Goal: Task Accomplishment & Management: Manage account settings

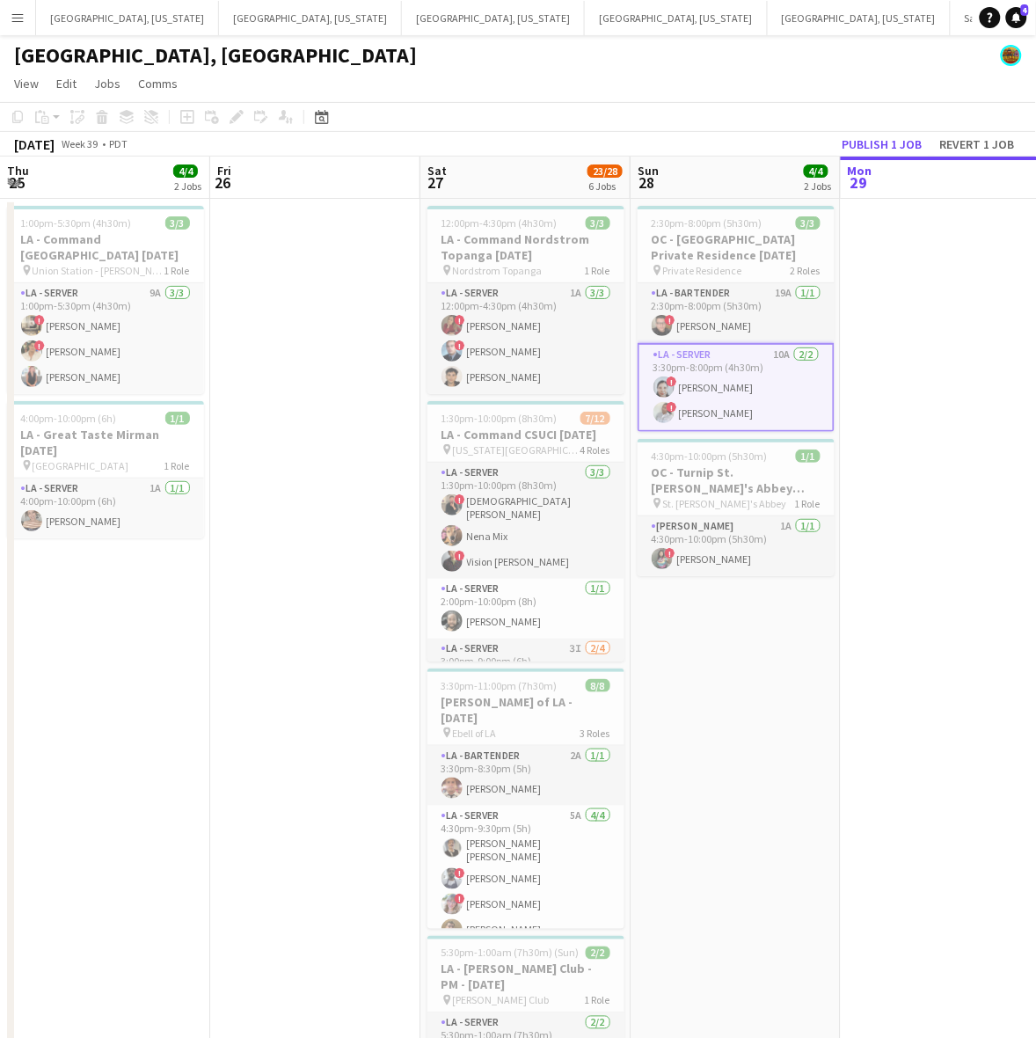
scroll to position [0, 491]
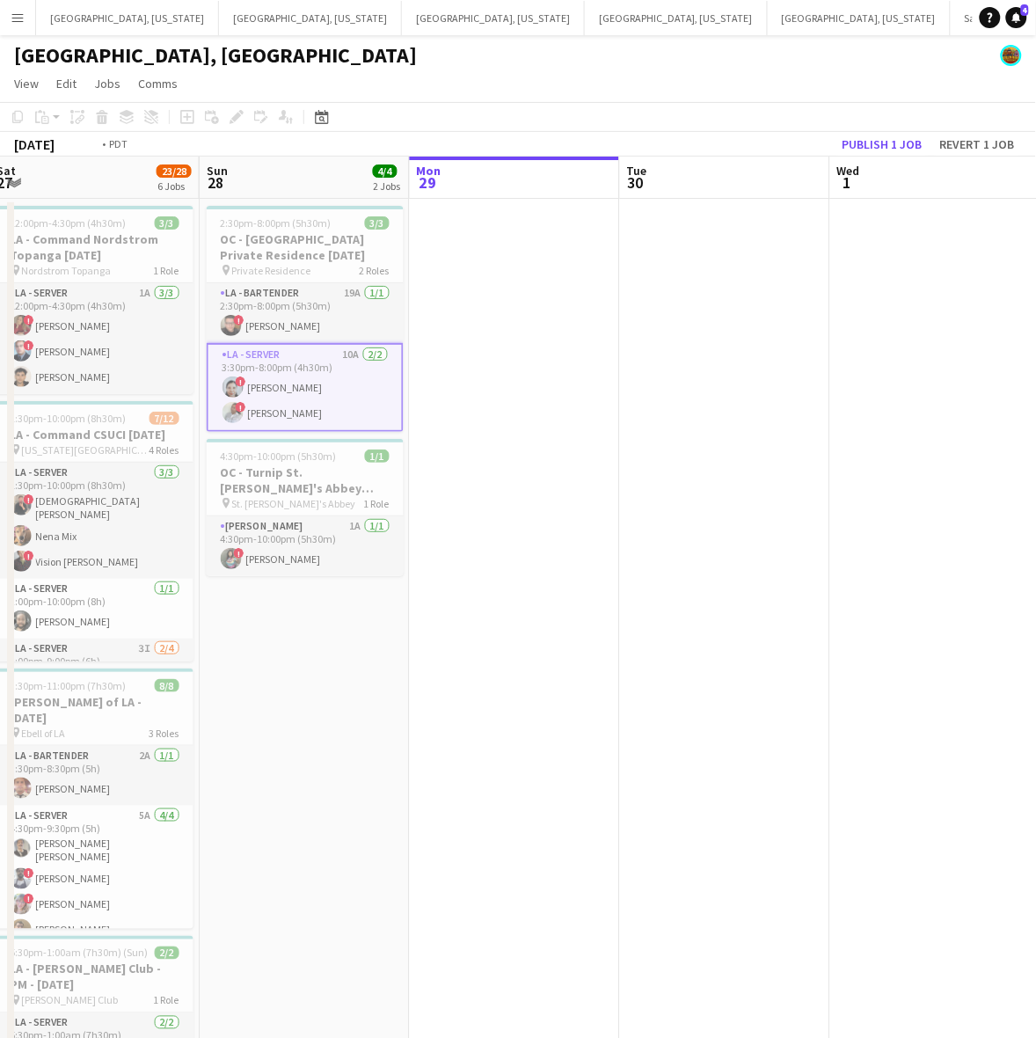
drag, startPoint x: 714, startPoint y: 454, endPoint x: -92, endPoint y: 670, distance: 835.1
click at [0, 670] on html "Menu Boards Boards Boards All jobs Status Workforce Workforce My Workforce Recr…" at bounding box center [518, 727] width 1036 height 1454
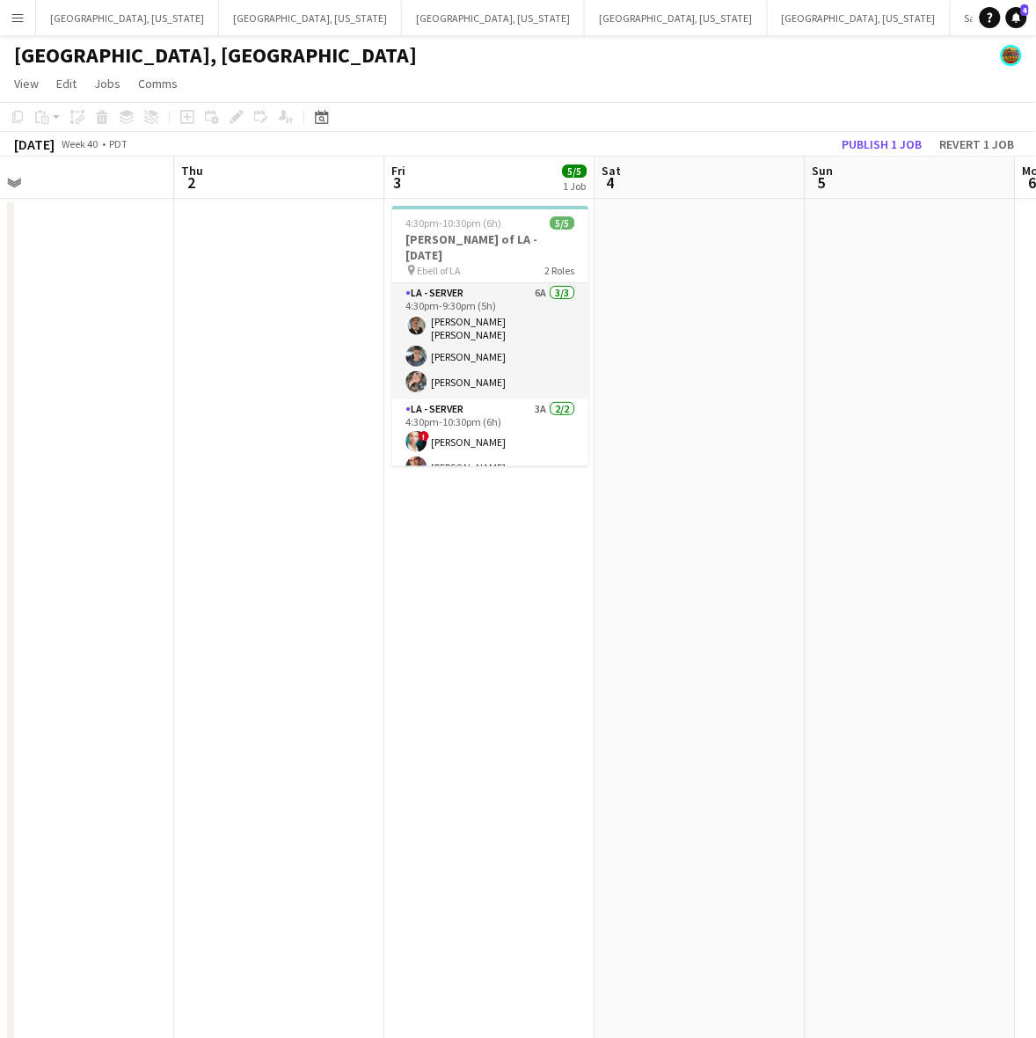
drag, startPoint x: 595, startPoint y: 586, endPoint x: 80, endPoint y: 658, distance: 519.7
click at [80, 658] on app-calendar-viewport "Sun 28 4/4 2 Jobs Mon 29 Tue 30 Wed 1 Thu 2 Fri 3 5/5 1 Job Sat 4 Sun 5 Mon 6 T…" at bounding box center [518, 805] width 1036 height 1297
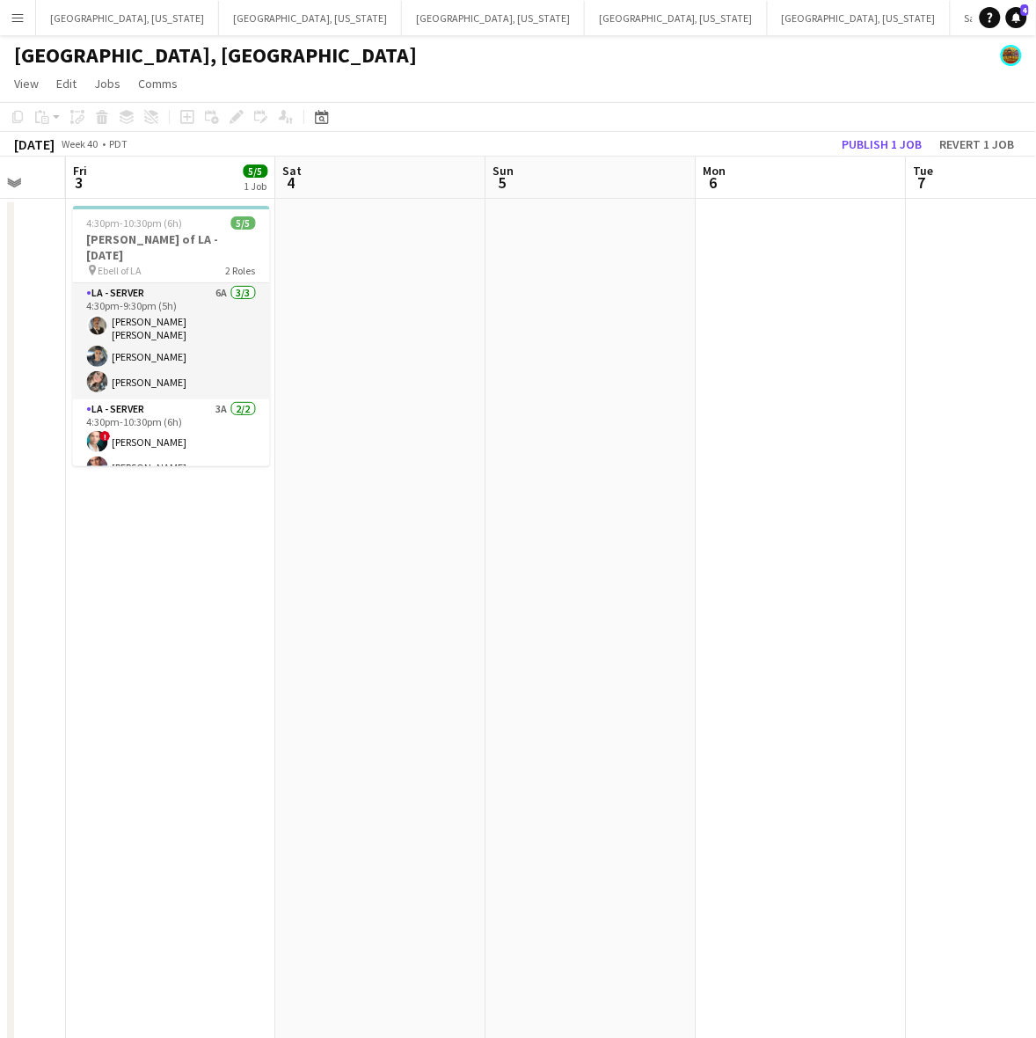
drag, startPoint x: 876, startPoint y: 520, endPoint x: 542, endPoint y: 532, distance: 334.6
click at [546, 532] on app-calendar-viewport "Tue 30 Wed 1 Thu 2 Fri 3 5/5 1 Job Sat 4 Sun 5 Mon 6 Tue 7 Wed 8 Thu 9 4:30pm-1…" at bounding box center [518, 805] width 1036 height 1297
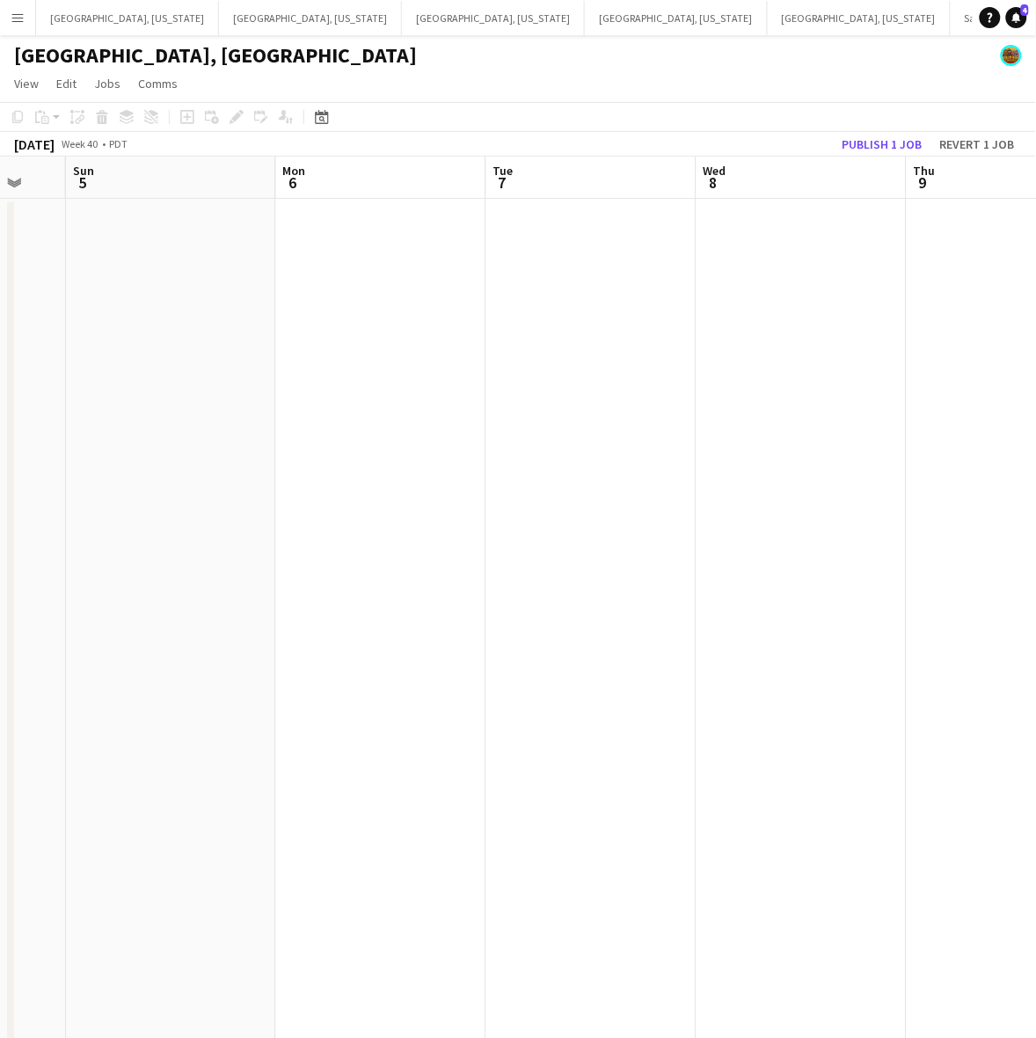
scroll to position [0, 516]
drag, startPoint x: 500, startPoint y: 663, endPoint x: 313, endPoint y: 696, distance: 189.5
click at [340, 691] on app-calendar-viewport "Thu 2 Fri 3 5/5 1 Job Sat 4 Sun 5 Mon 6 Tue 7 Wed 8 Thu 9 Fri 10 Sat 11 2/2 2 J…" at bounding box center [518, 805] width 1036 height 1297
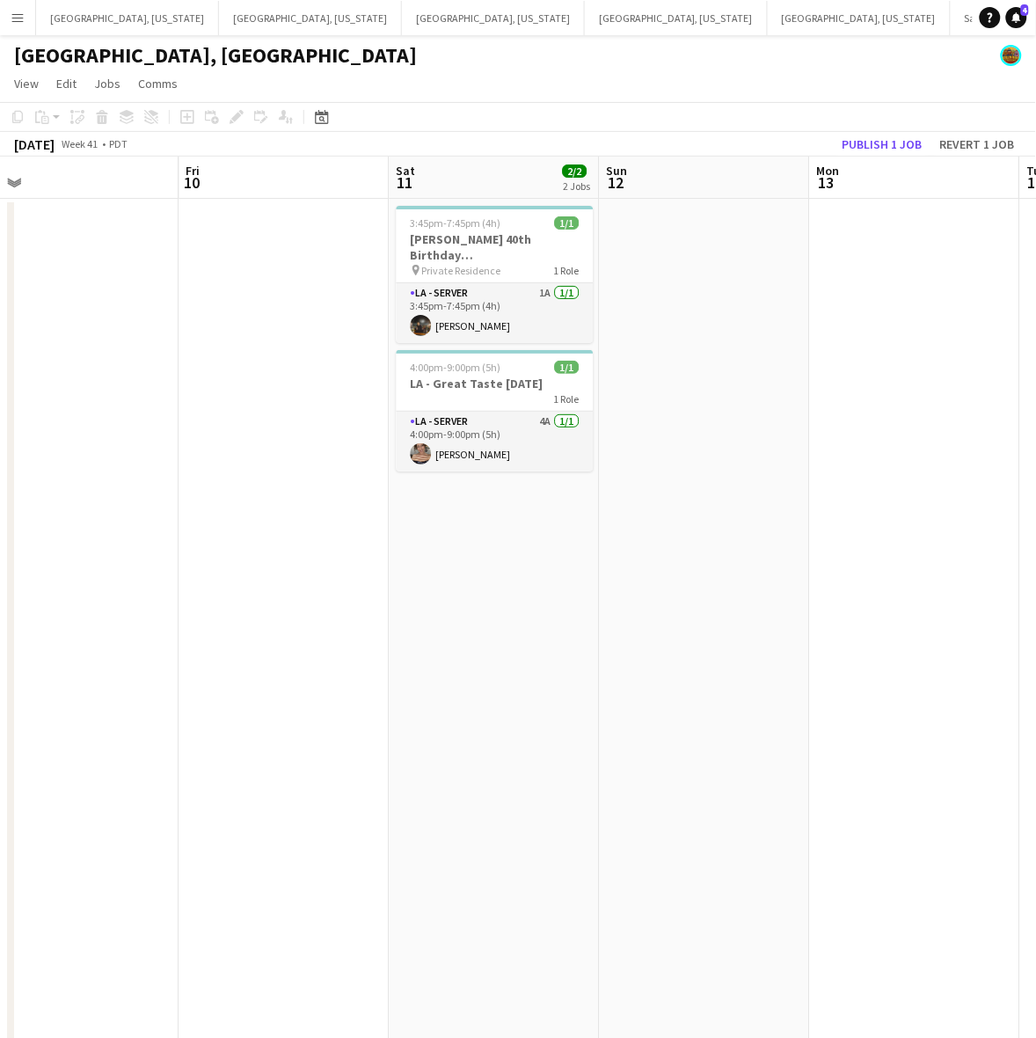
drag, startPoint x: 623, startPoint y: 661, endPoint x: 336, endPoint y: 754, distance: 301.6
click at [349, 752] on app-calendar-viewport "Mon 6 Tue 7 Wed 8 Thu 9 Fri 10 Sat 11 2/2 2 Jobs Sun 12 Mon 13 Tue 14 Wed 15 3/…" at bounding box center [518, 805] width 1036 height 1297
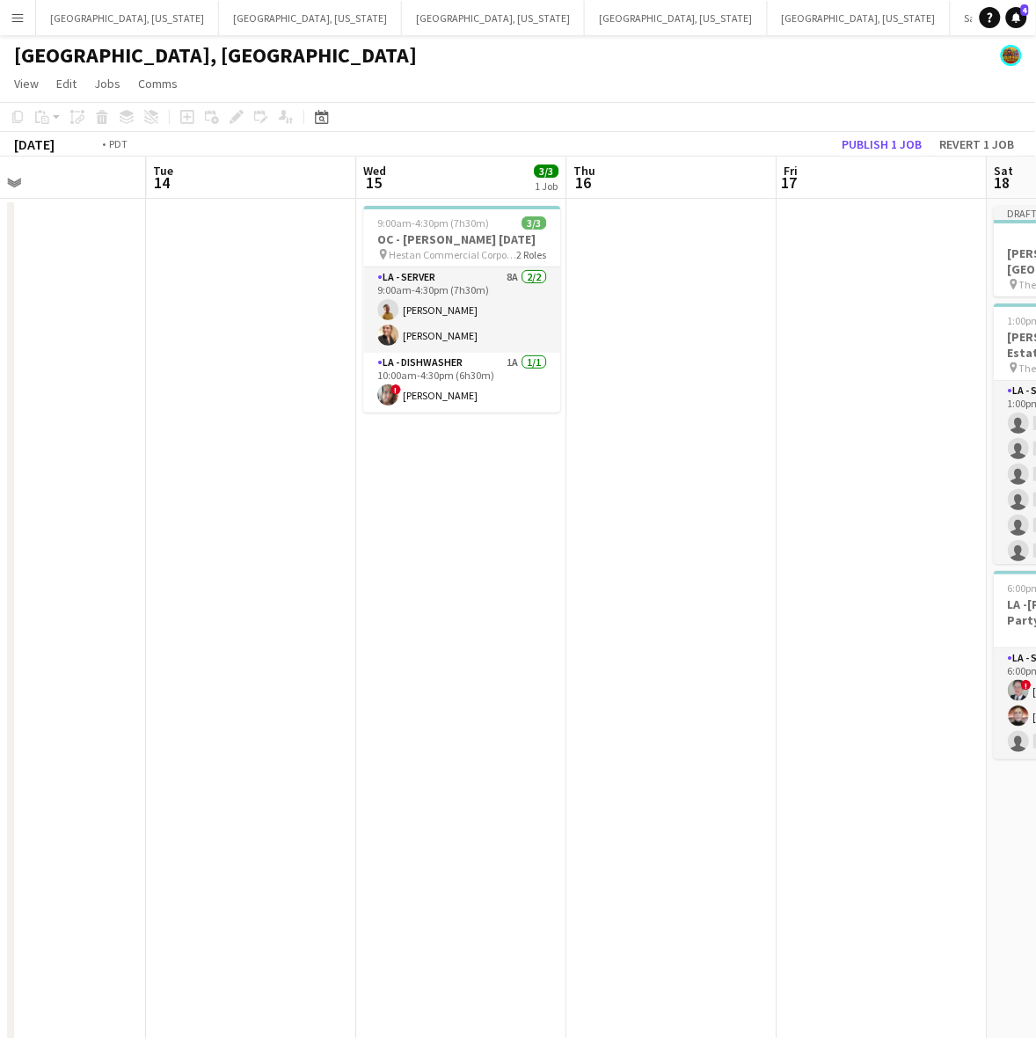
drag, startPoint x: 913, startPoint y: 662, endPoint x: 235, endPoint y: 779, distance: 688.4
click at [208, 790] on app-calendar-viewport "Fri 10 Sat 11 2/2 2 Jobs Sun 12 Mon 13 Tue 14 Wed 15 3/3 1 Job Thu 16 Fri 17 Sa…" at bounding box center [518, 805] width 1036 height 1297
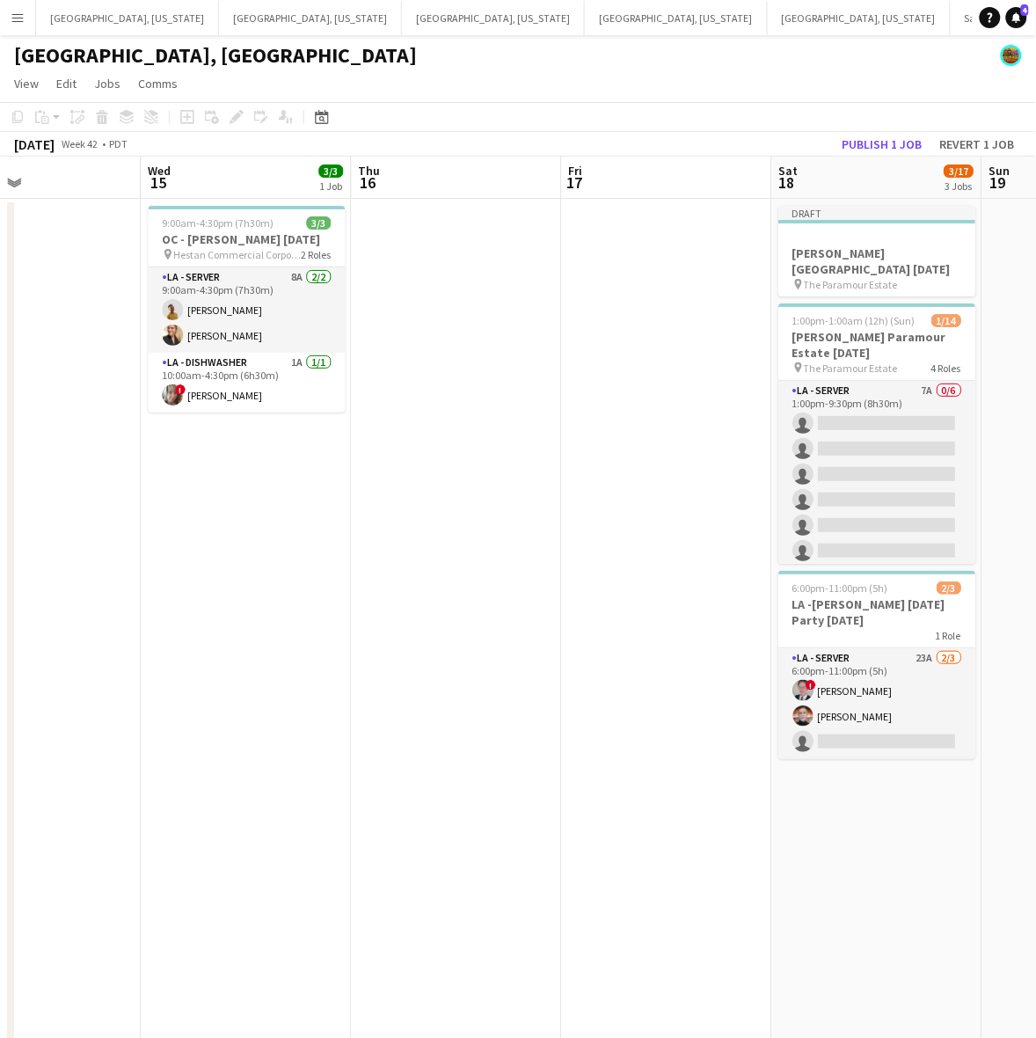
scroll to position [0, 711]
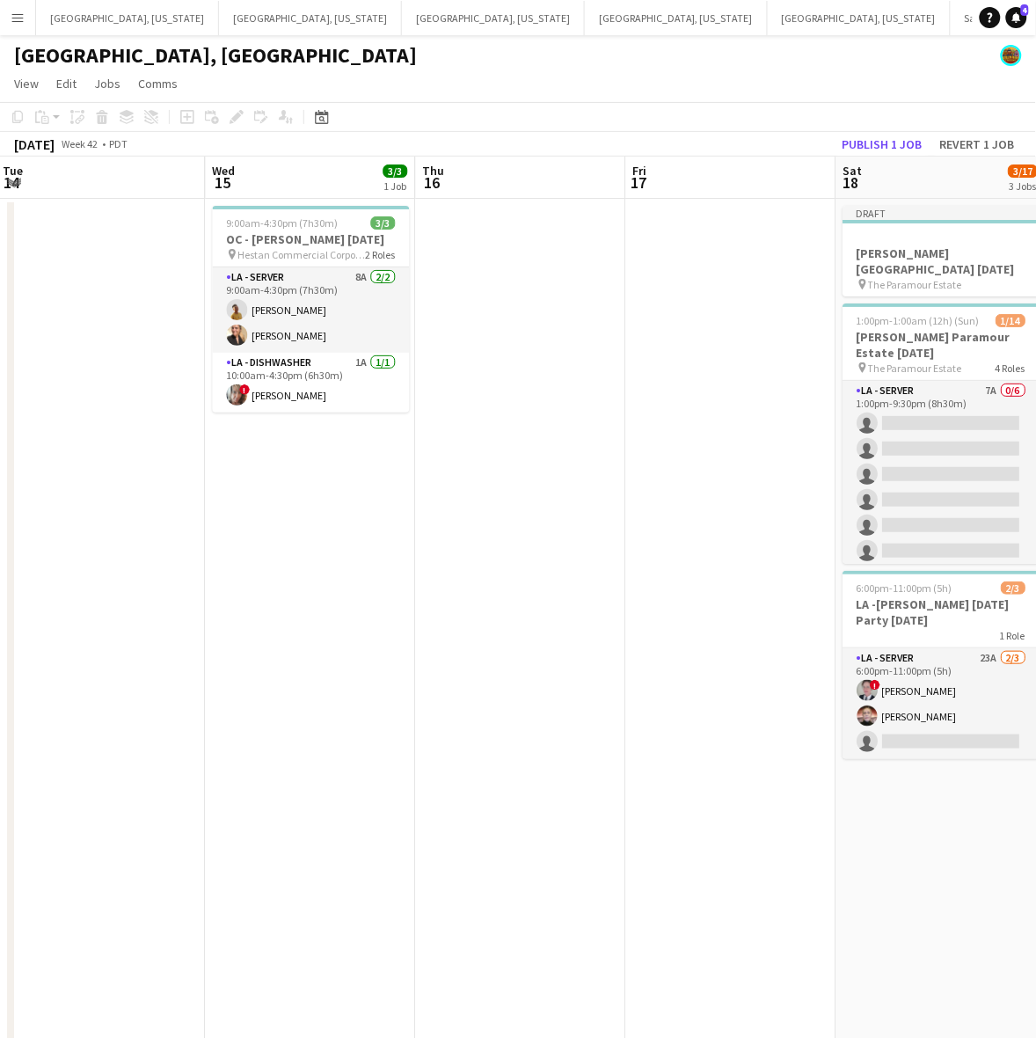
drag, startPoint x: 702, startPoint y: 670, endPoint x: 86, endPoint y: 763, distance: 622.8
click at [95, 764] on app-calendar-viewport "Sat 11 2/2 2 Jobs Sun 12 Mon 13 Tue 14 Wed 15 3/3 1 Job Thu 16 Fri 17 Sat 18 3/…" at bounding box center [518, 805] width 1036 height 1297
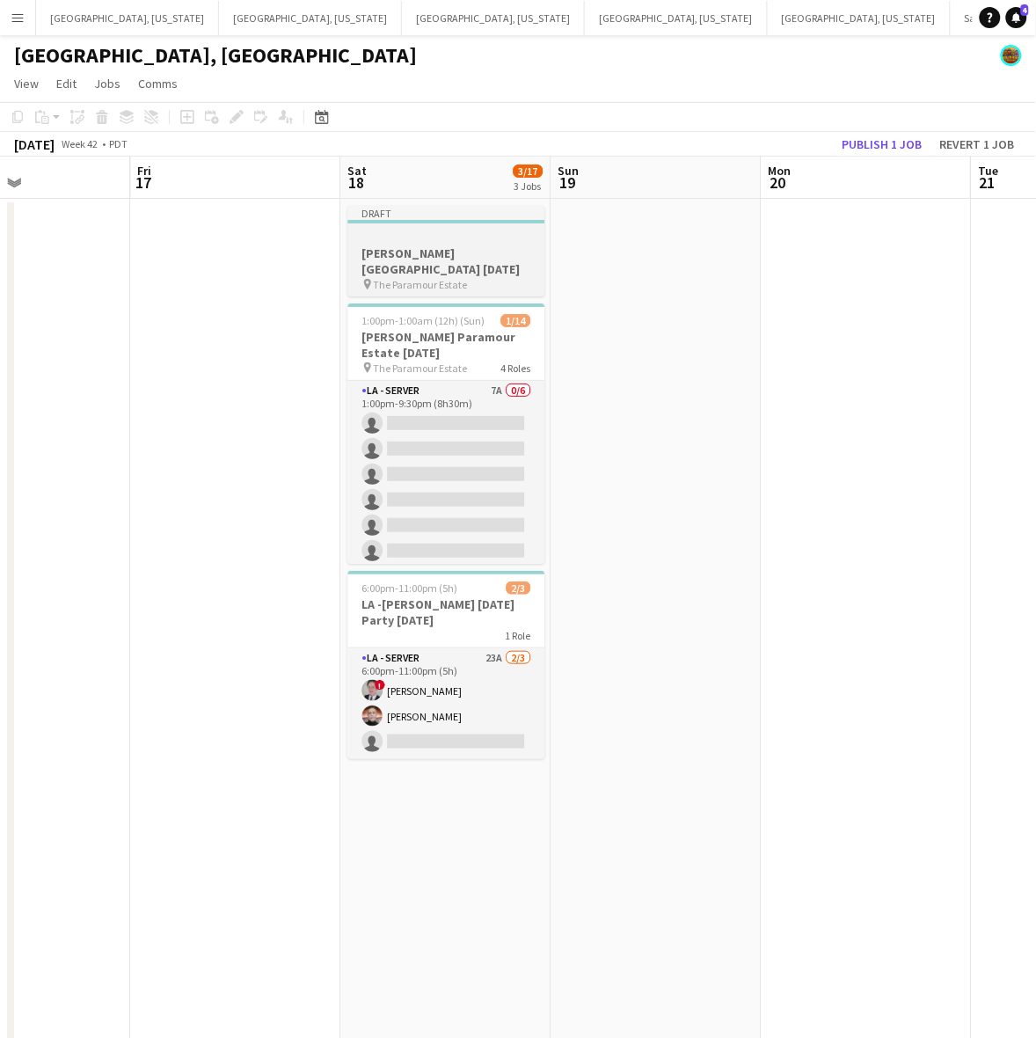
click at [427, 248] on h3 "[PERSON_NAME] [GEOGRAPHIC_DATA] [DATE]" at bounding box center [446, 261] width 197 height 32
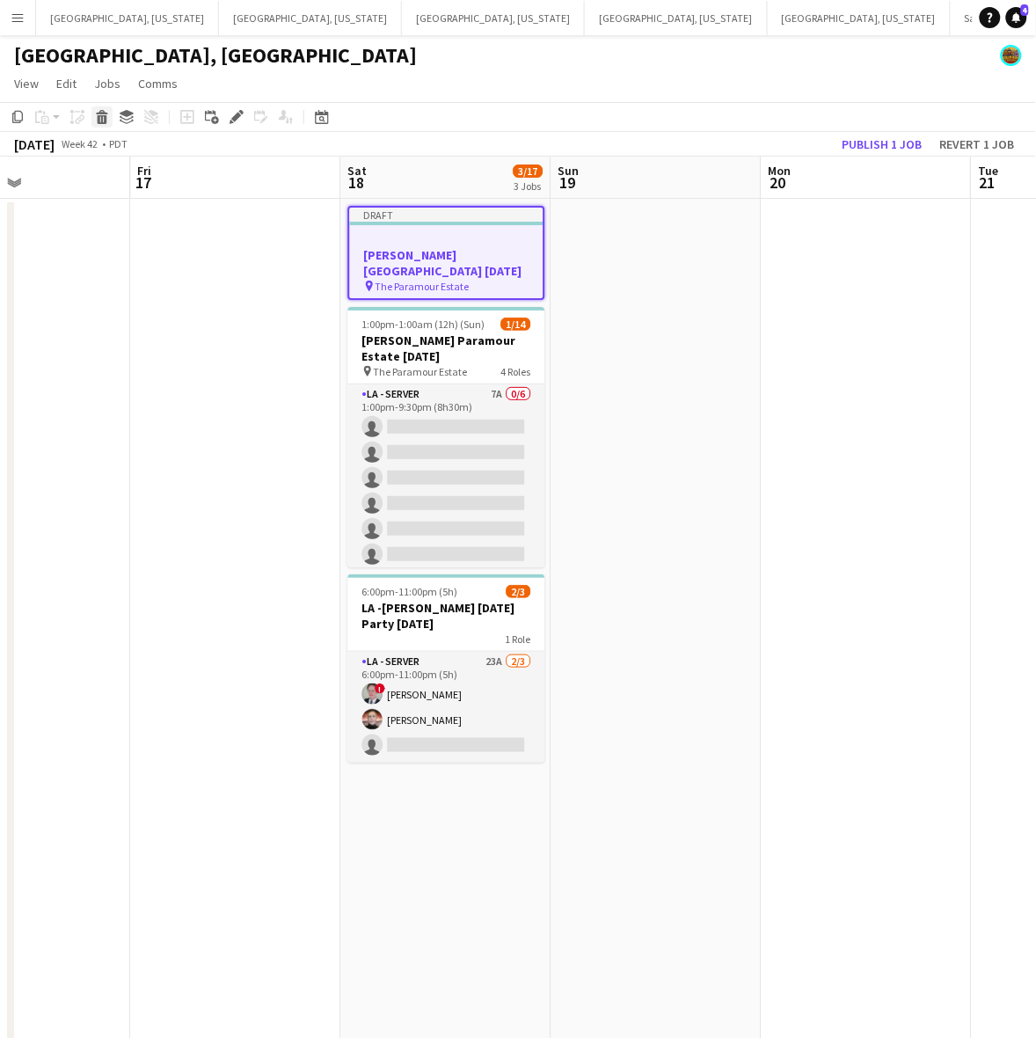
click at [97, 120] on icon "Delete" at bounding box center [102, 117] width 14 height 14
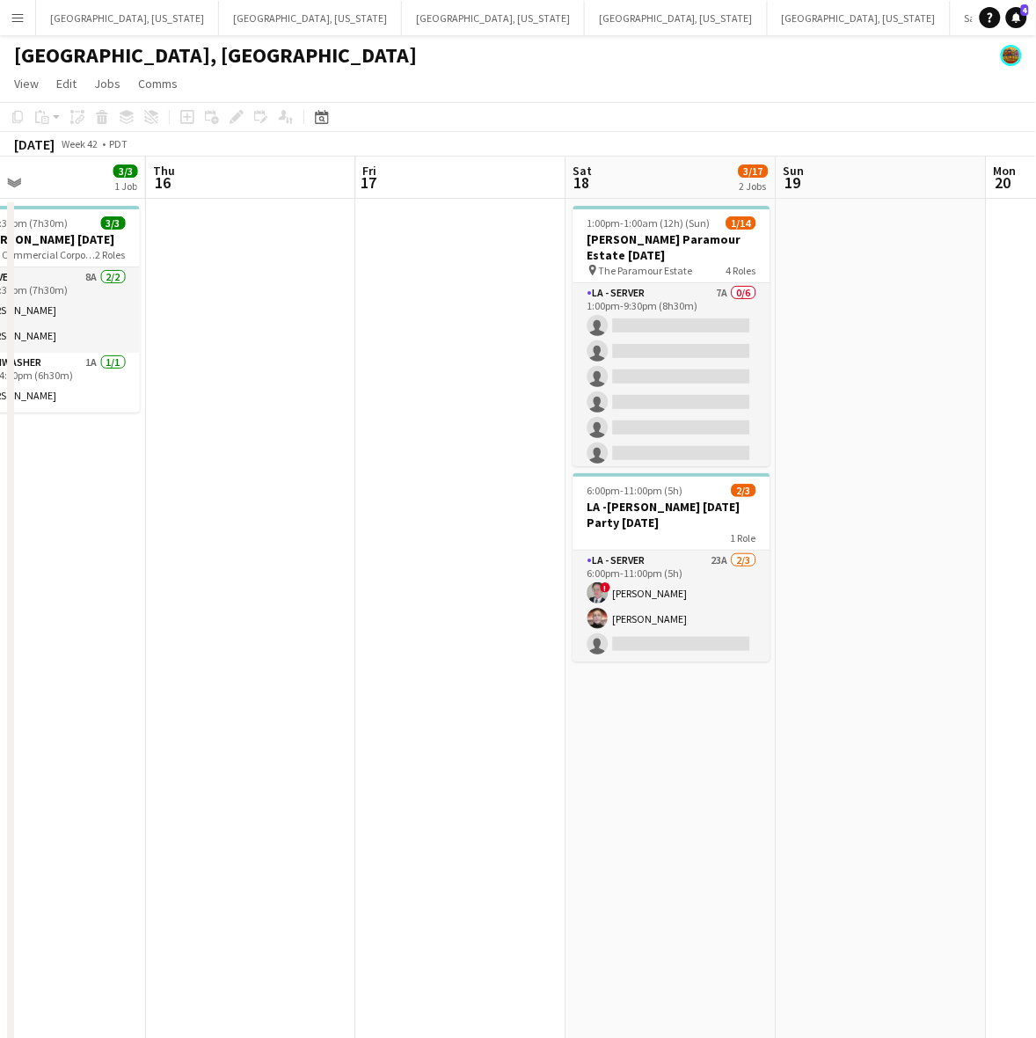
drag, startPoint x: 207, startPoint y: 238, endPoint x: 1053, endPoint y: -41, distance: 891.5
click at [1036, 0] on html "Menu Boards Boards Boards All jobs Status Workforce Workforce My Workforce Recr…" at bounding box center [518, 727] width 1036 height 1454
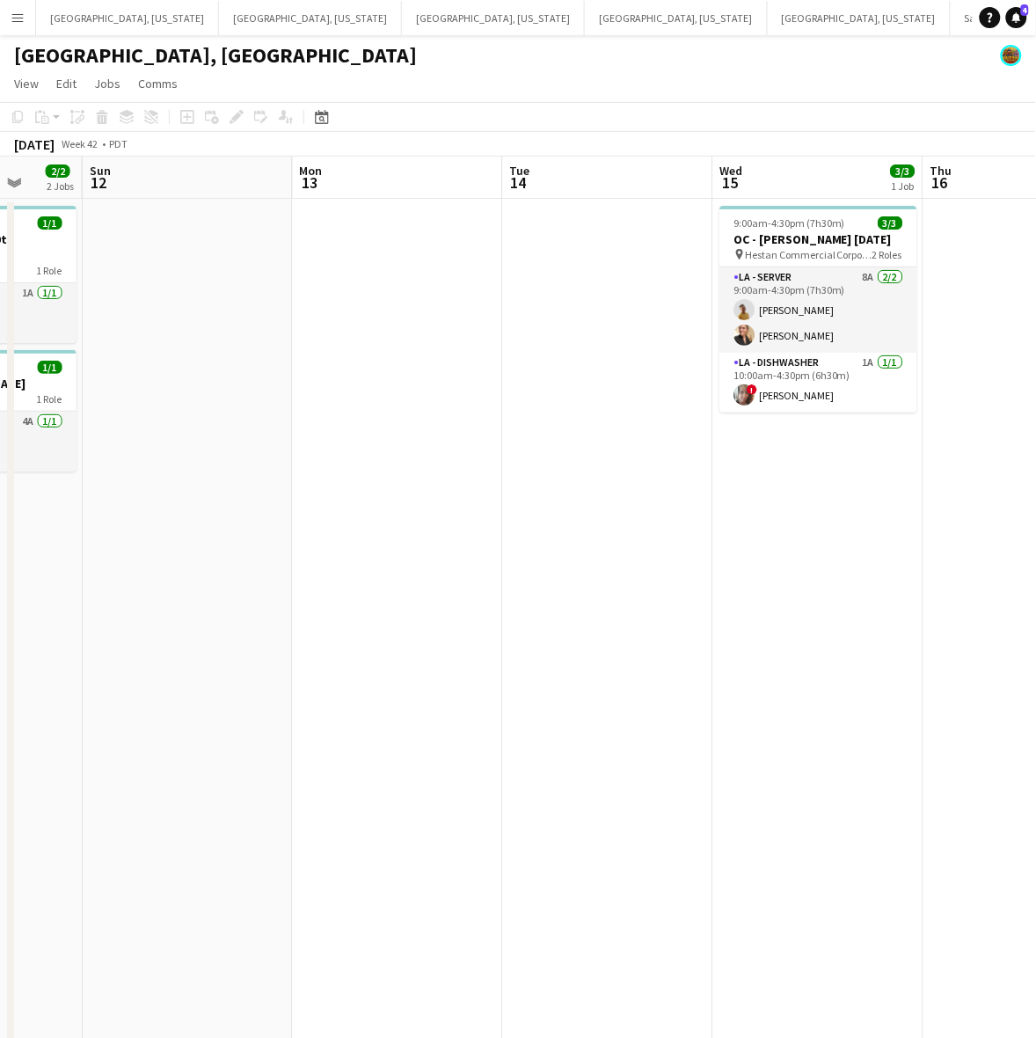
drag, startPoint x: 134, startPoint y: 283, endPoint x: 943, endPoint y: 107, distance: 828.4
click at [943, 107] on app-calendar "Copy Paste Paste Ctrl+V Paste with crew Ctrl+Shift+V Paste linked Job [GEOGRAPH…" at bounding box center [518, 777] width 1036 height 1351
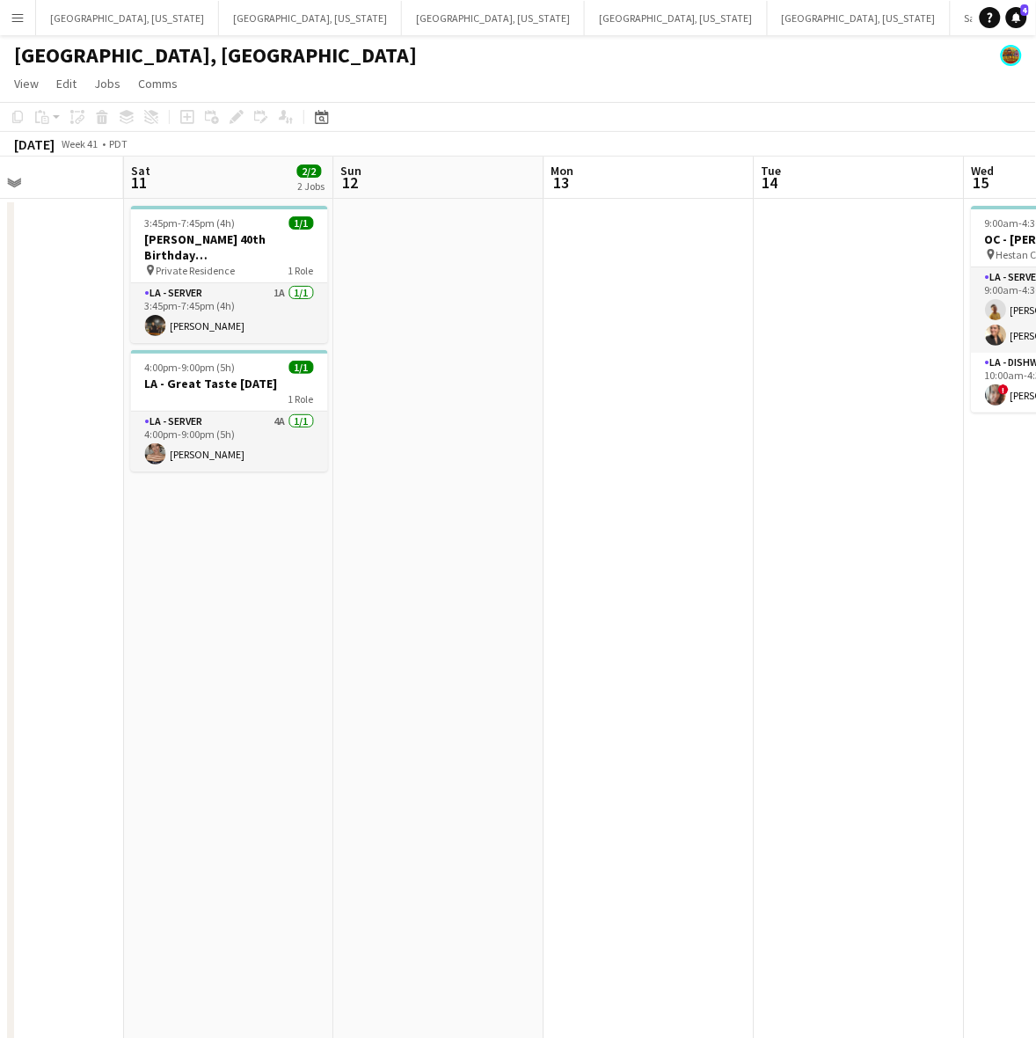
scroll to position [0, 398]
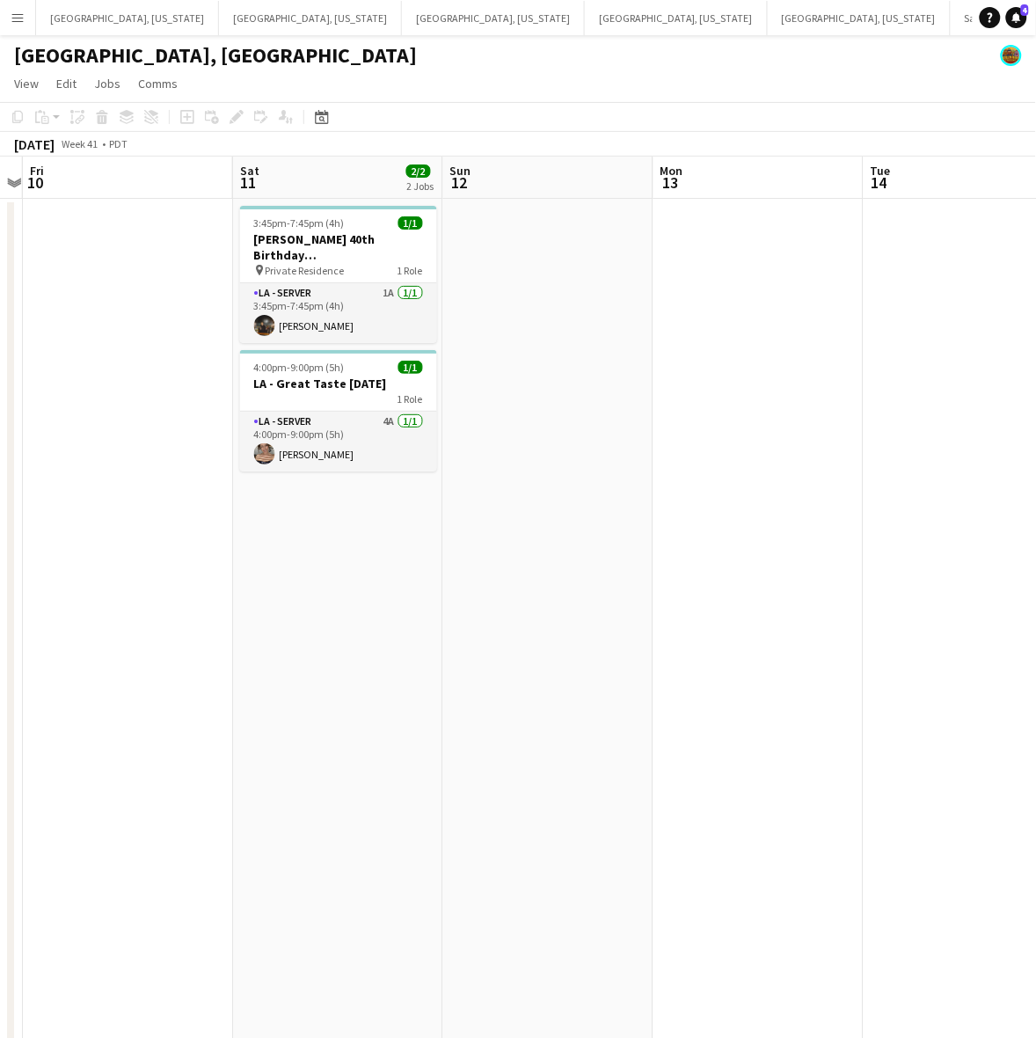
drag, startPoint x: 355, startPoint y: 284, endPoint x: 693, endPoint y: 201, distance: 348.9
click at [705, 201] on app-calendar-viewport "Wed 8 Thu 9 Fri 10 Sat 11 2/2 2 Jobs Sun 12 Mon 13 Tue 14 Wed 15 3/3 1 Job Thu …" at bounding box center [518, 805] width 1036 height 1297
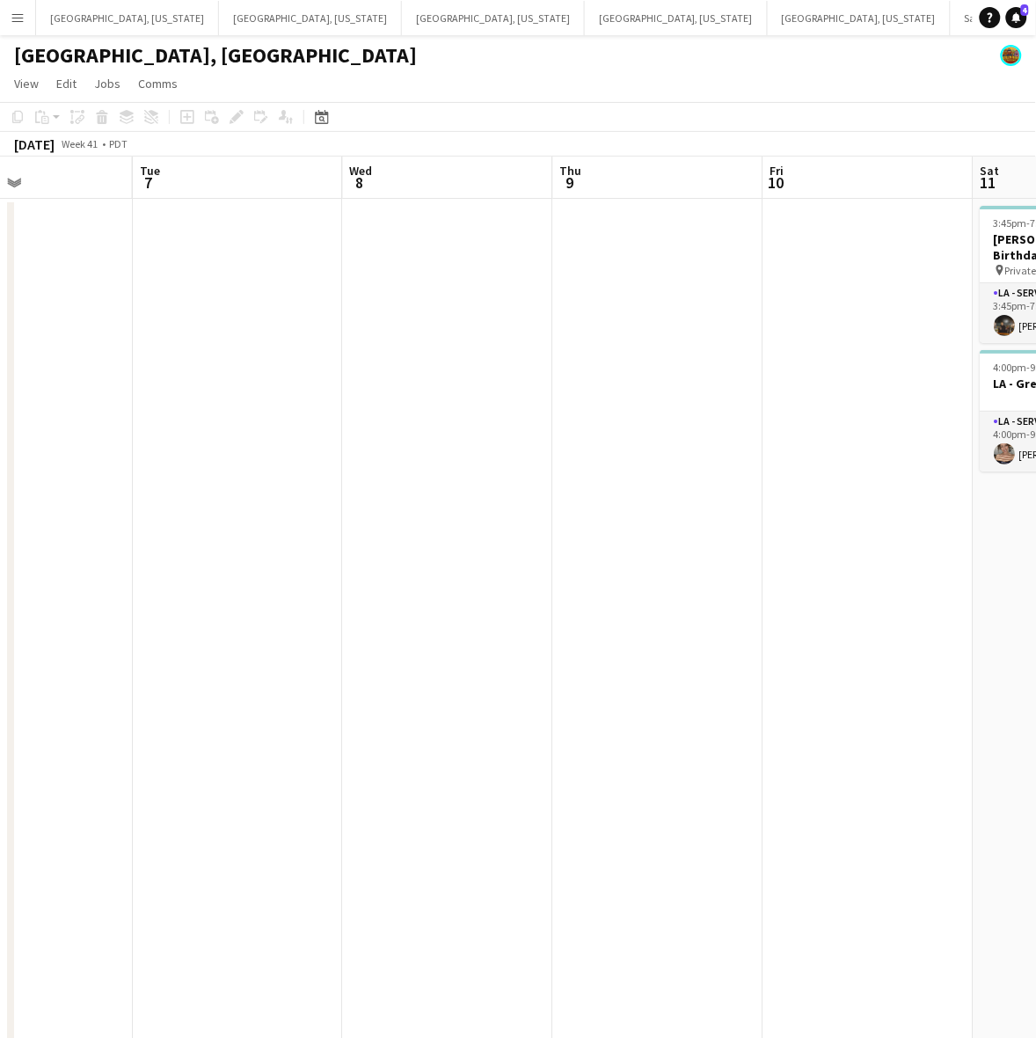
drag, startPoint x: 146, startPoint y: 414, endPoint x: 422, endPoint y: 348, distance: 284.0
click at [886, 261] on app-calendar-viewport "Sat 4 Sun 5 Mon 6 Tue 7 Wed 8 Thu 9 Fri 10 Sat 11 2/2 2 Jobs Sun 12 Mon 13 3:45…" at bounding box center [518, 805] width 1036 height 1297
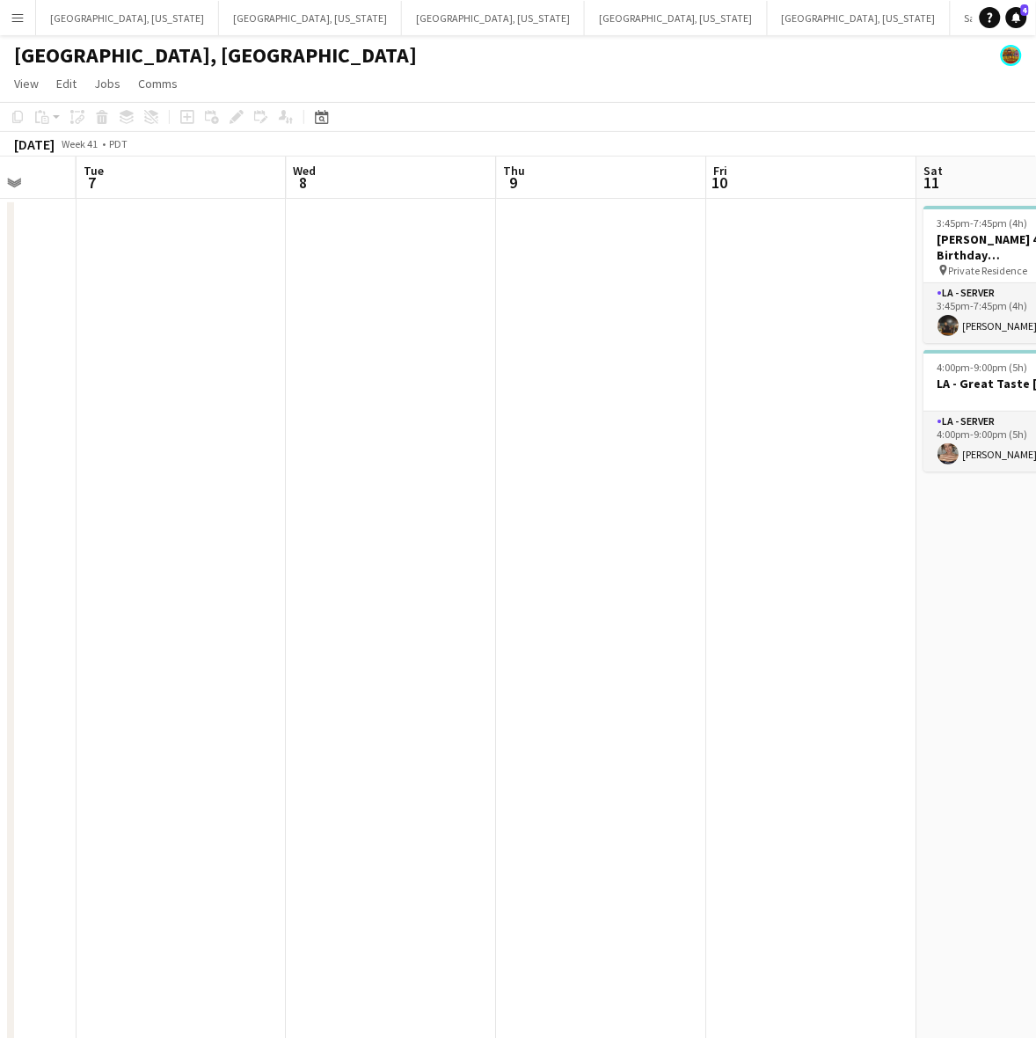
drag, startPoint x: 333, startPoint y: 370, endPoint x: -20, endPoint y: 471, distance: 367.0
click at [0, 471] on html "Menu Boards Boards Boards All jobs Status Workforce Workforce My Workforce Recr…" at bounding box center [518, 727] width 1036 height 1454
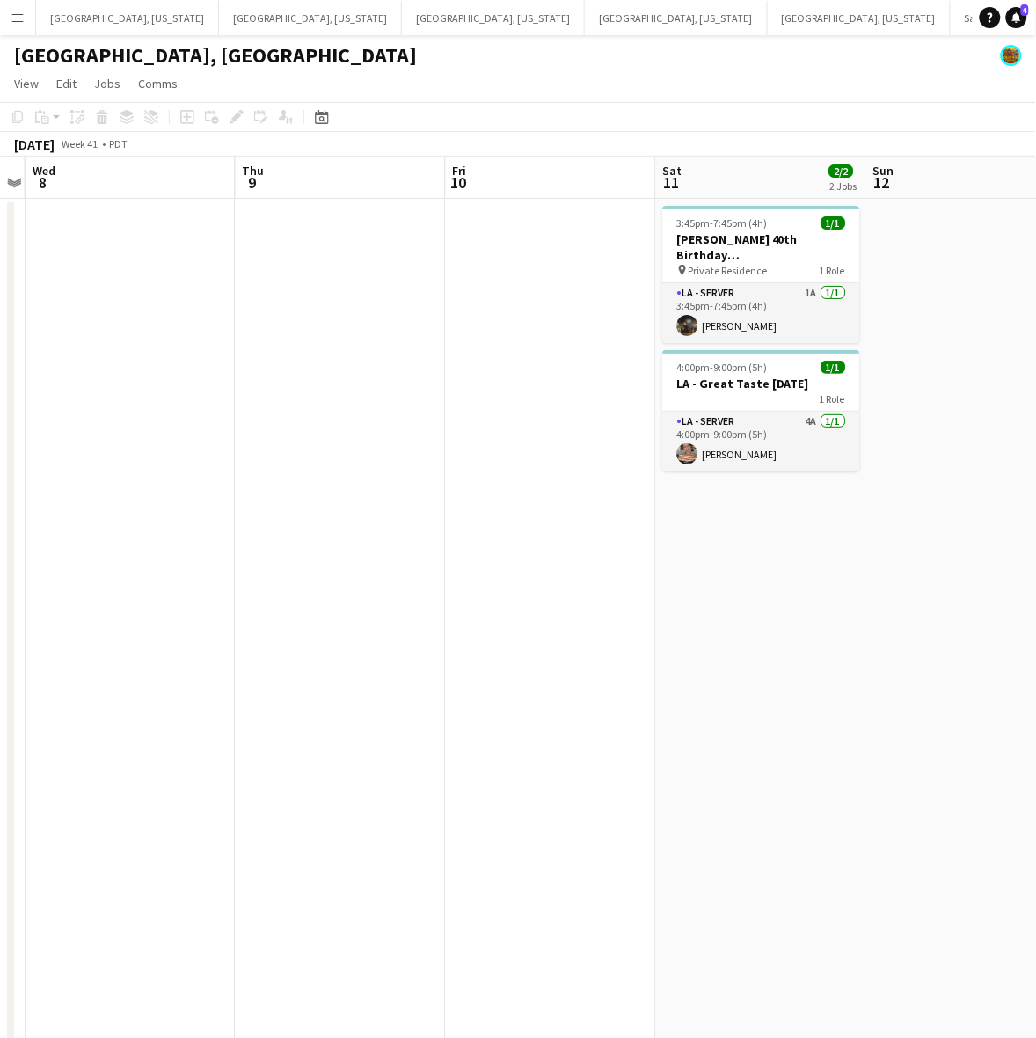
drag, startPoint x: 381, startPoint y: 467, endPoint x: 358, endPoint y: 467, distance: 22.9
click at [375, 466] on app-calendar-viewport "Sun 5 Mon 6 Tue 7 Wed 8 Thu 9 Fri 10 Sat 11 2/2 2 Jobs Sun 12 Mon 13 Tue 14 3:4…" at bounding box center [518, 805] width 1036 height 1297
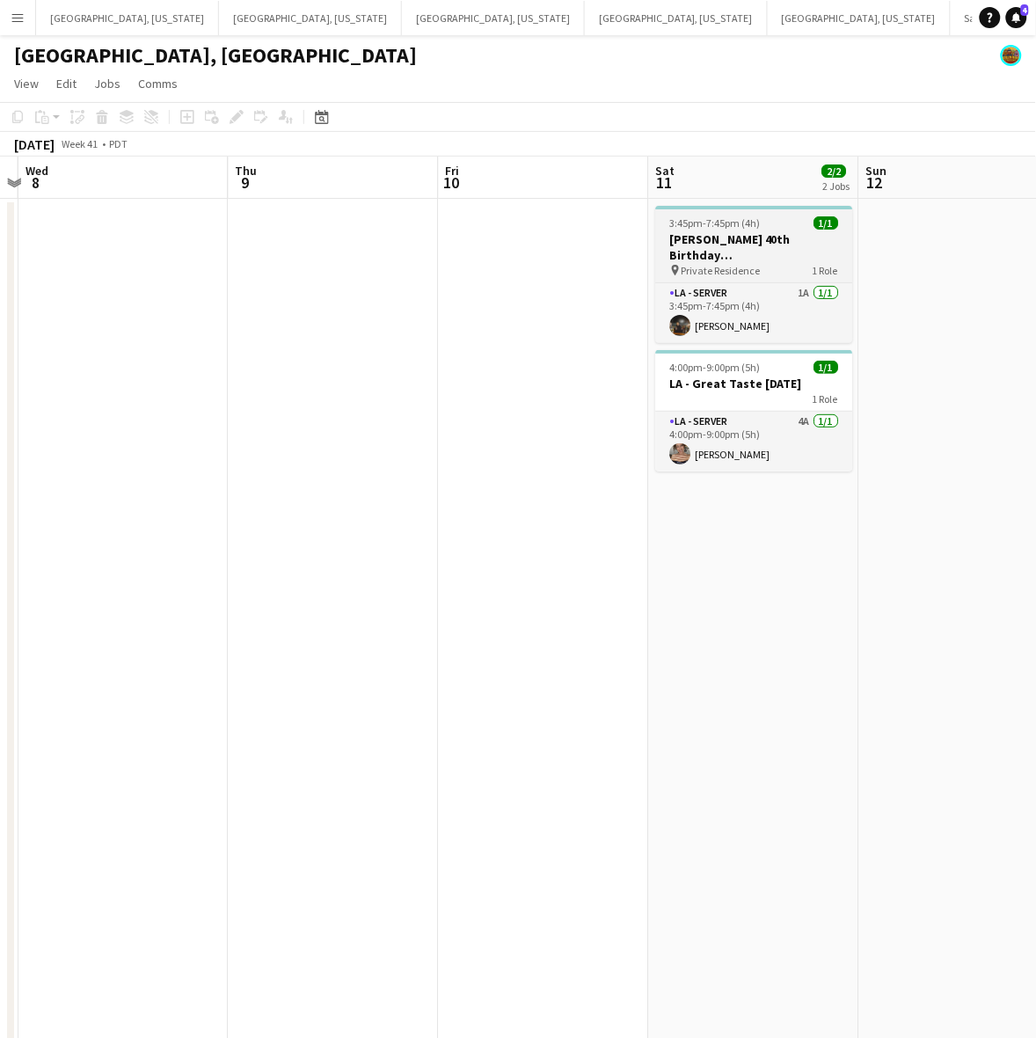
click at [773, 248] on h3 "[PERSON_NAME] 40th Birthday [DEMOGRAPHIC_DATA]" at bounding box center [754, 247] width 197 height 32
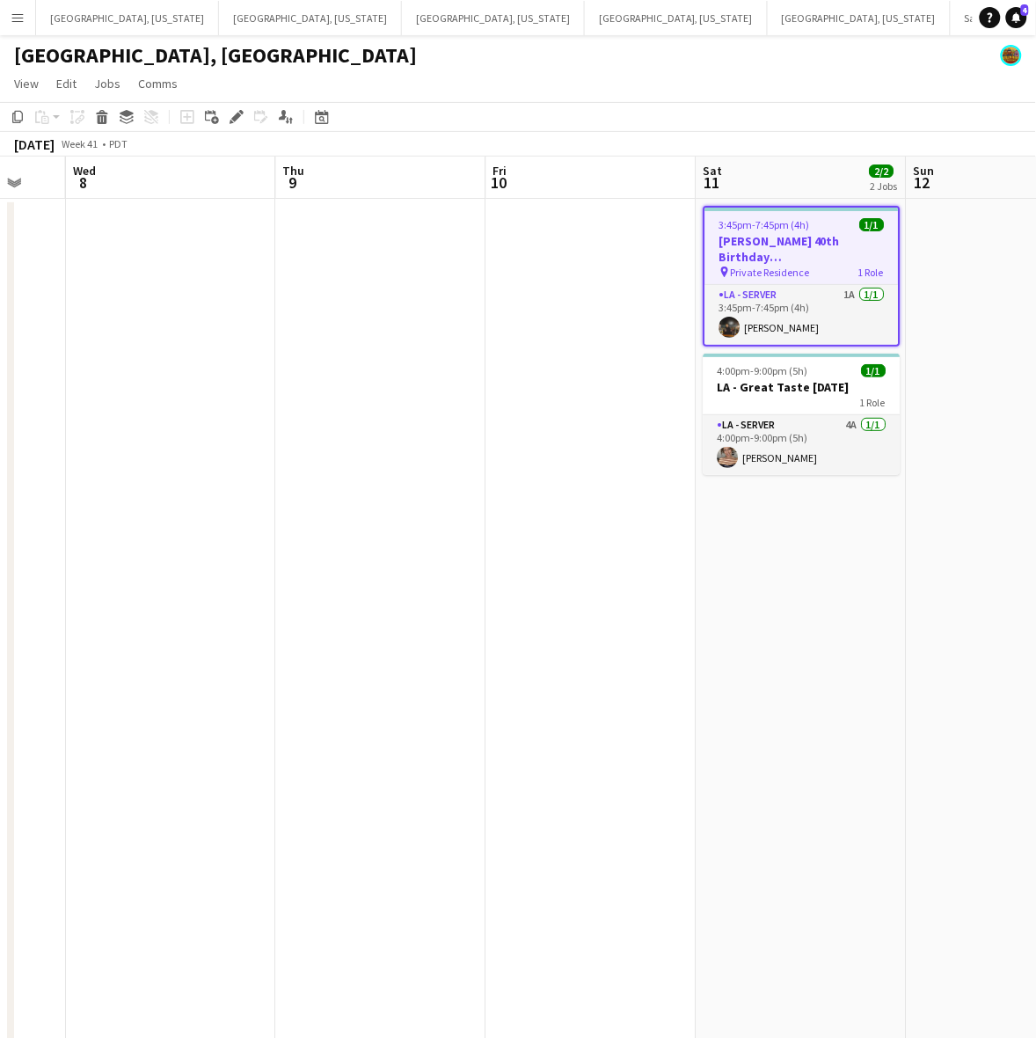
drag, startPoint x: 895, startPoint y: 296, endPoint x: 511, endPoint y: 414, distance: 401.3
click at [511, 419] on app-calendar-viewport "Sun 5 Mon 6 Tue 7 Wed 8 Thu 9 Fri 10 Sat 11 2/2 2 Jobs Sun 12 Mon 13 Tue 14 3:4…" at bounding box center [518, 805] width 1036 height 1297
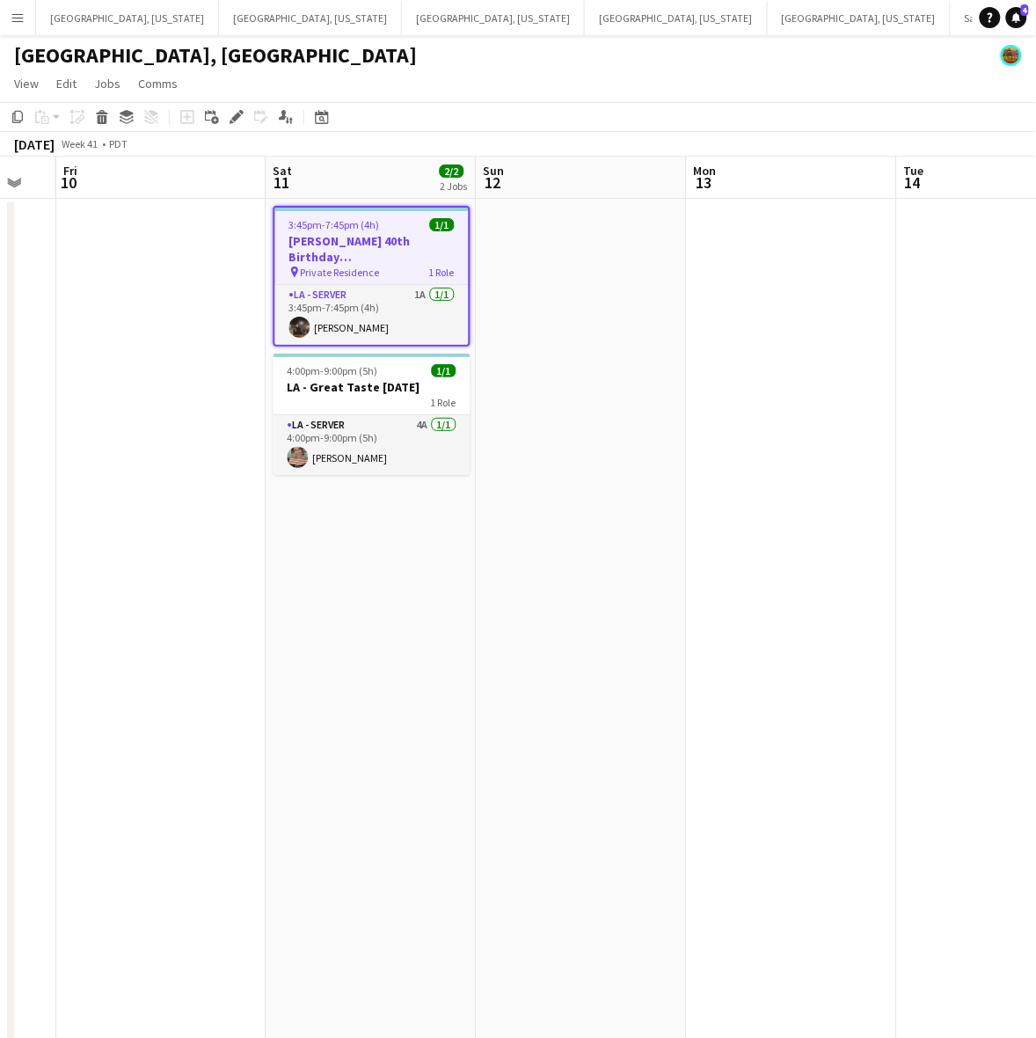
click at [608, 284] on app-date-cell at bounding box center [582, 826] width 210 height 1255
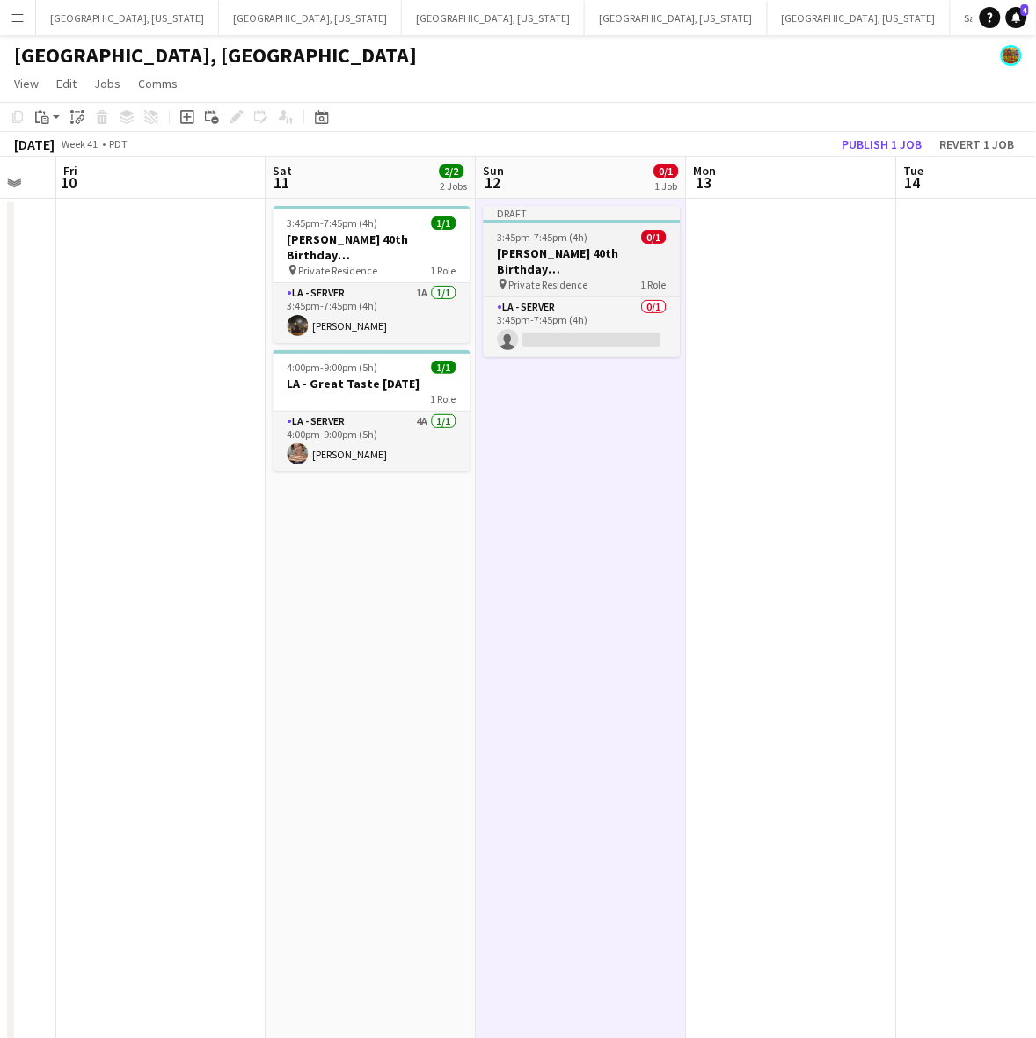
click at [599, 236] on div "3:45pm-7:45pm (4h) 0/1" at bounding box center [582, 237] width 197 height 13
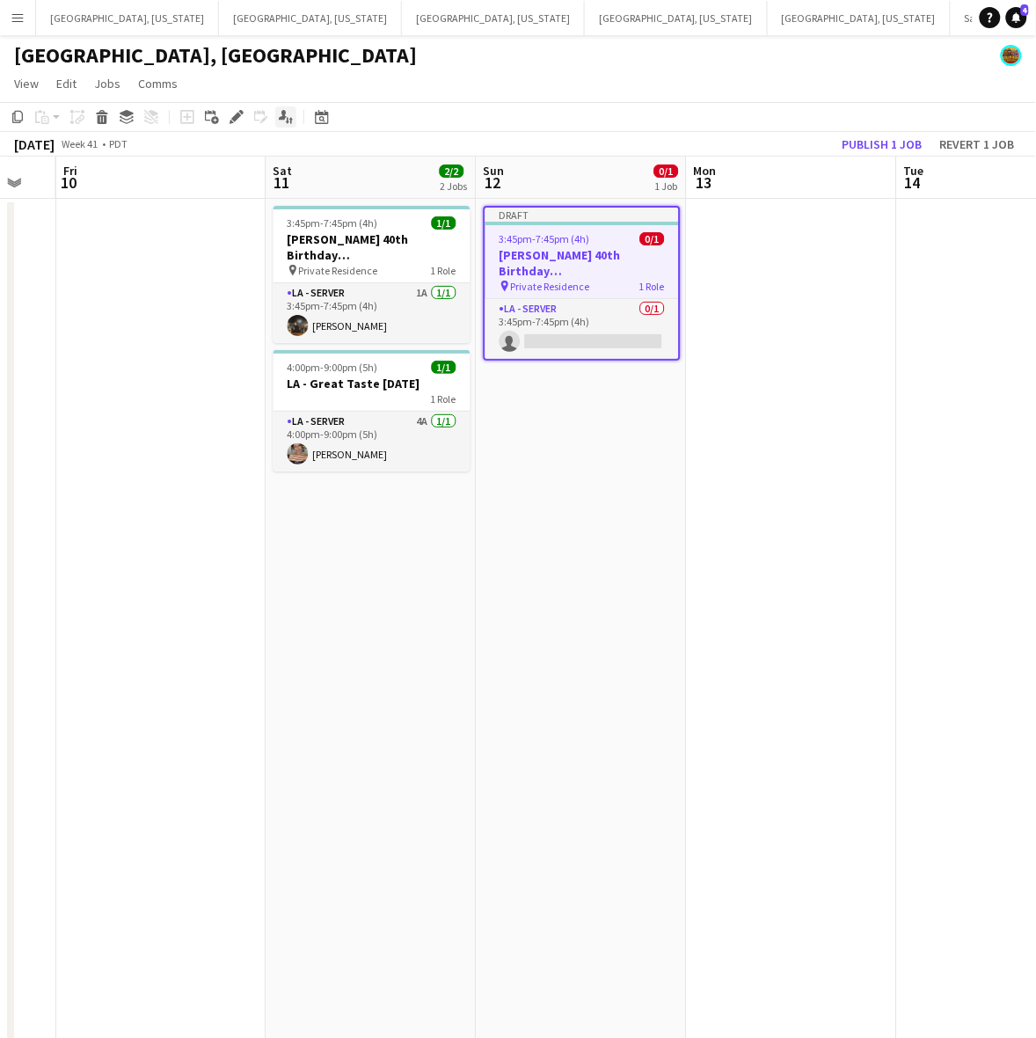
click at [238, 115] on icon at bounding box center [236, 118] width 10 height 10
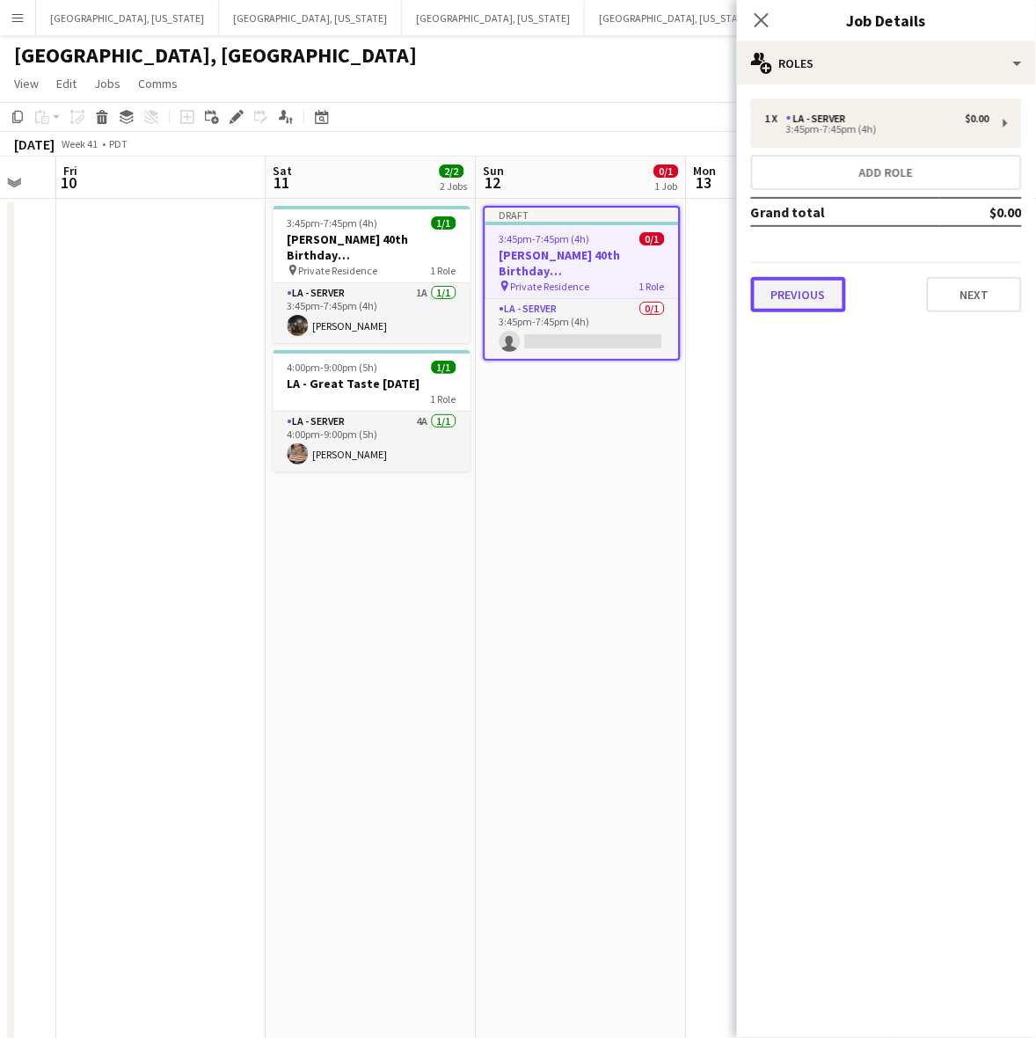
click at [806, 279] on button "Previous" at bounding box center [798, 294] width 95 height 35
